Goal: Navigation & Orientation: Go to known website

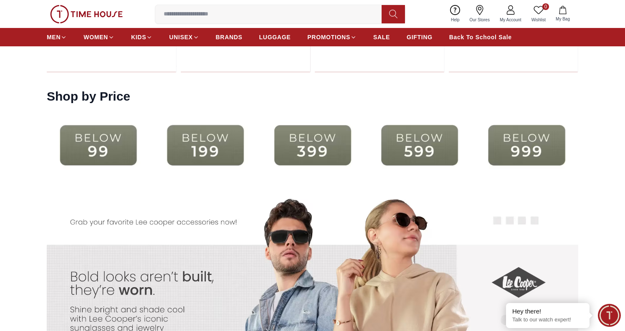
scroll to position [1583, 0]
click at [93, 149] on img at bounding box center [98, 145] width 103 height 66
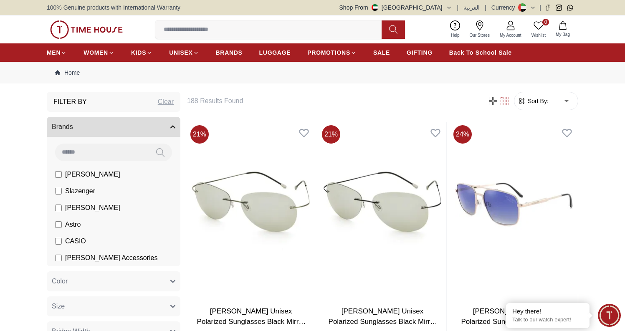
click at [531, 5] on icon at bounding box center [533, 8] width 6 height 6
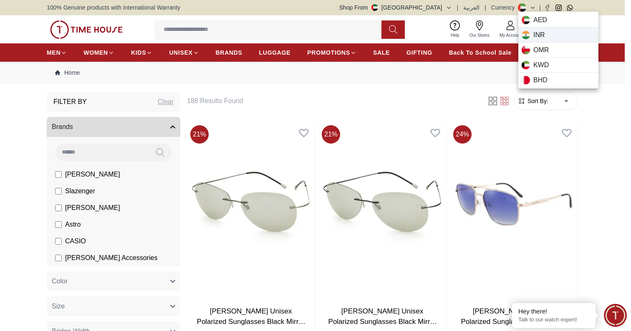
click at [534, 30] on span "INR" at bounding box center [539, 35] width 12 height 10
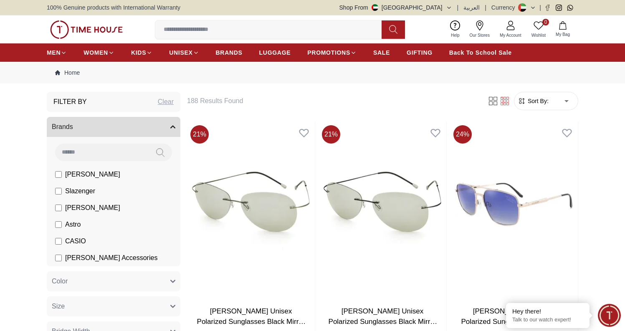
click at [73, 33] on img at bounding box center [86, 29] width 73 height 18
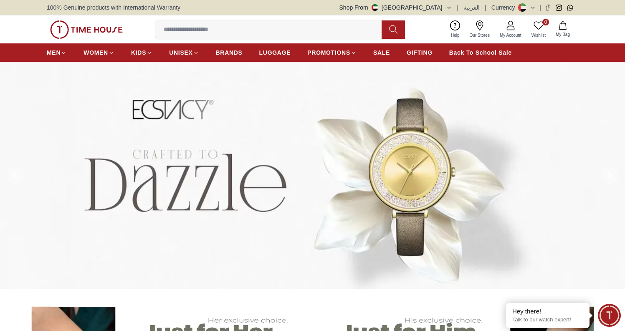
click at [523, 5] on icon at bounding box center [520, 4] width 5 height 3
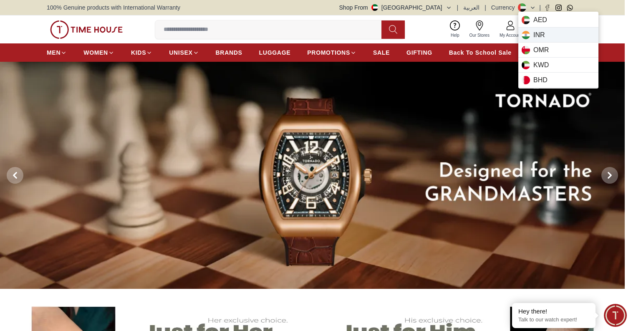
click at [542, 34] on span "INR" at bounding box center [539, 35] width 12 height 10
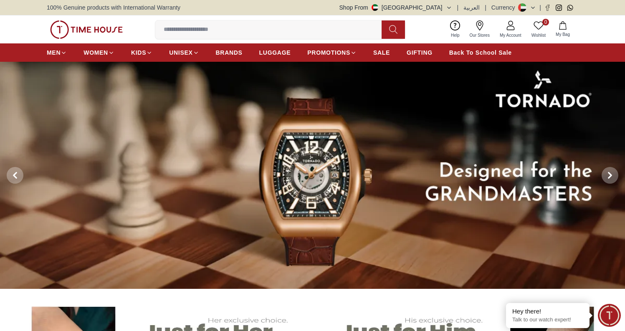
click at [521, 8] on icon at bounding box center [521, 7] width 6 height 3
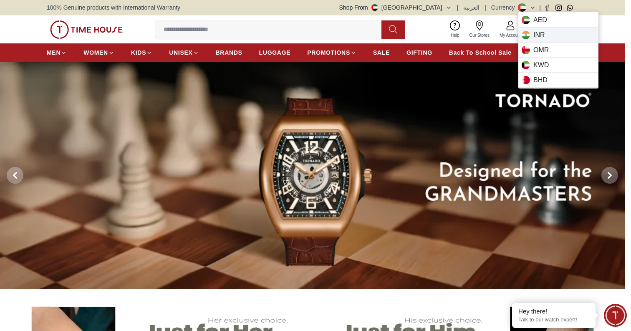
click at [529, 36] on icon at bounding box center [526, 37] width 13 height 3
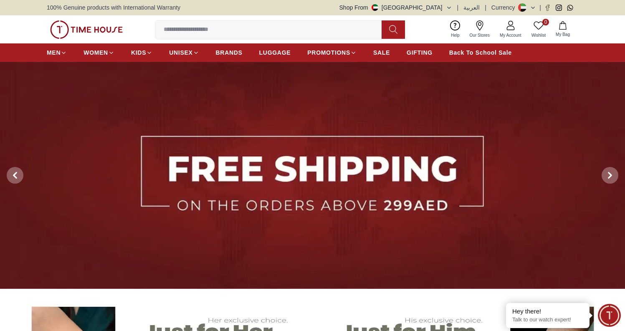
click at [439, 11] on button "Shop From [GEOGRAPHIC_DATA]" at bounding box center [395, 7] width 113 height 8
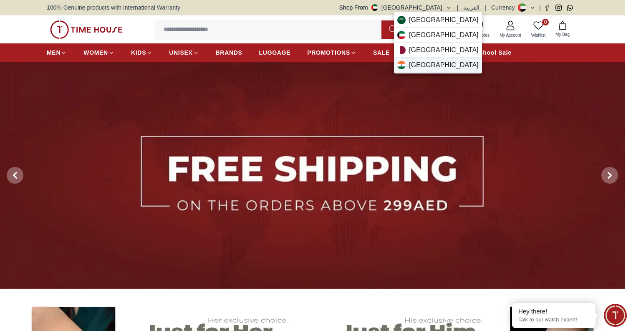
click at [426, 69] on div "[GEOGRAPHIC_DATA]" at bounding box center [438, 65] width 88 height 15
